Goal: Transaction & Acquisition: Purchase product/service

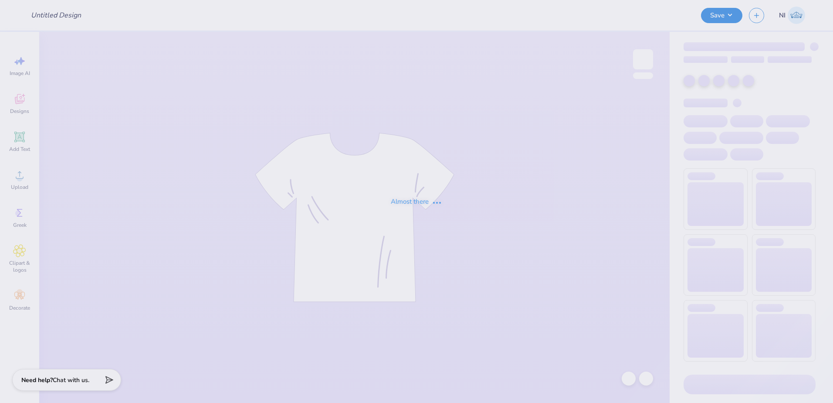
type input "[PERSON_NAME] : [PERSON_NAME][GEOGRAPHIC_DATA]"
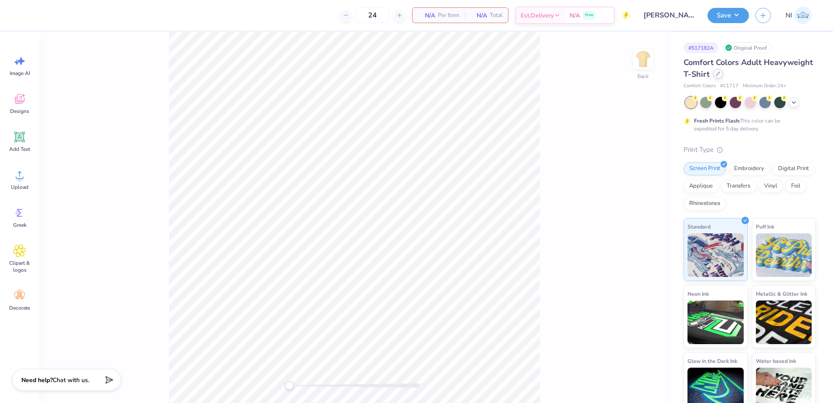
click at [720, 75] on icon at bounding box center [718, 73] width 4 height 4
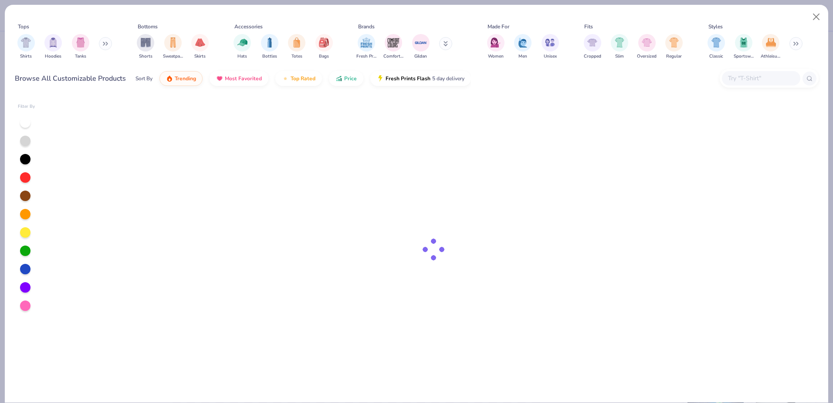
click at [754, 74] on input "text" at bounding box center [760, 78] width 67 height 10
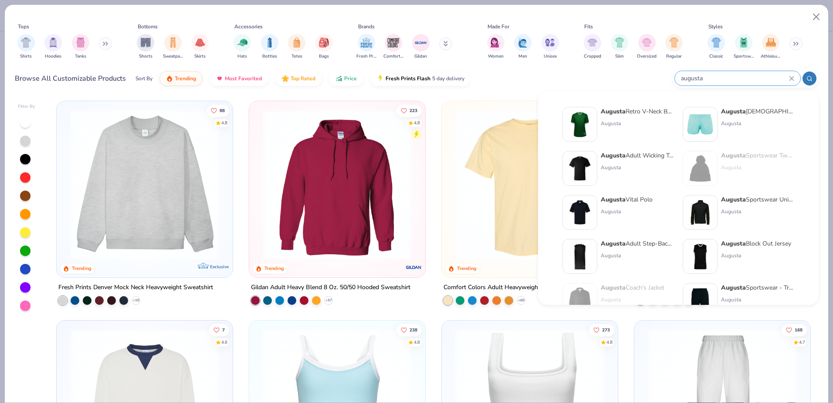
type input "augusta"
click at [579, 124] on img at bounding box center [579, 124] width 27 height 27
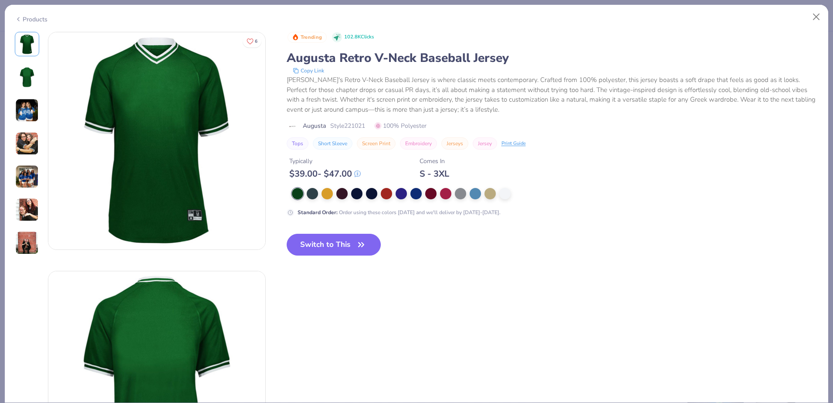
click at [23, 17] on div "Products" at bounding box center [31, 19] width 33 height 9
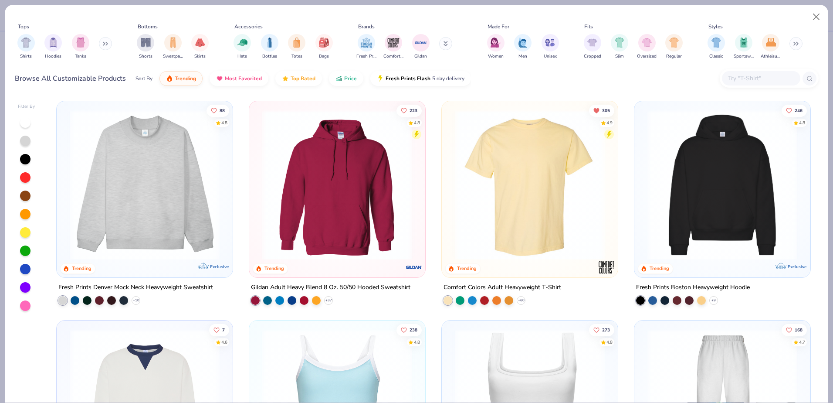
click at [744, 76] on input "text" at bounding box center [760, 78] width 67 height 10
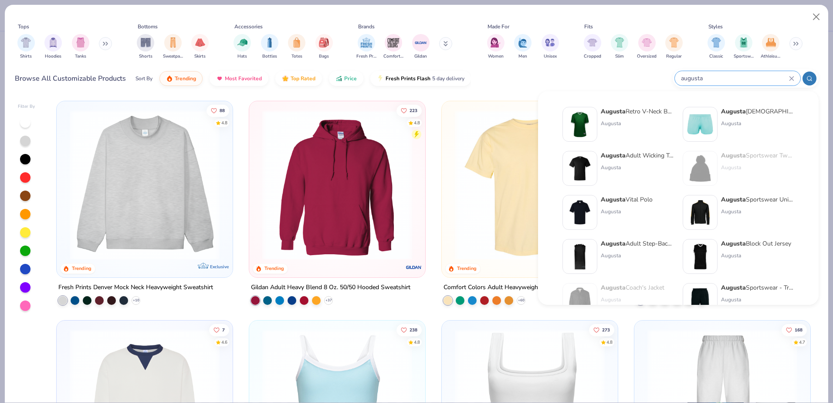
type input "augusta"
